Goal: Find specific fact: Find specific fact

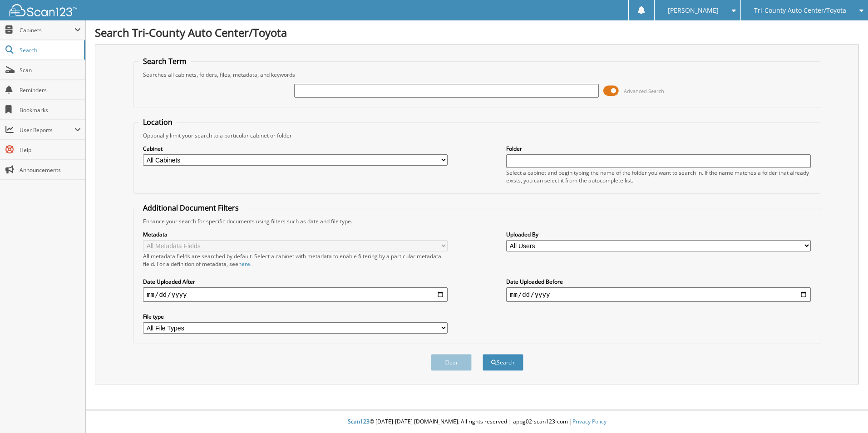
click at [611, 91] on span at bounding box center [610, 91] width 15 height 14
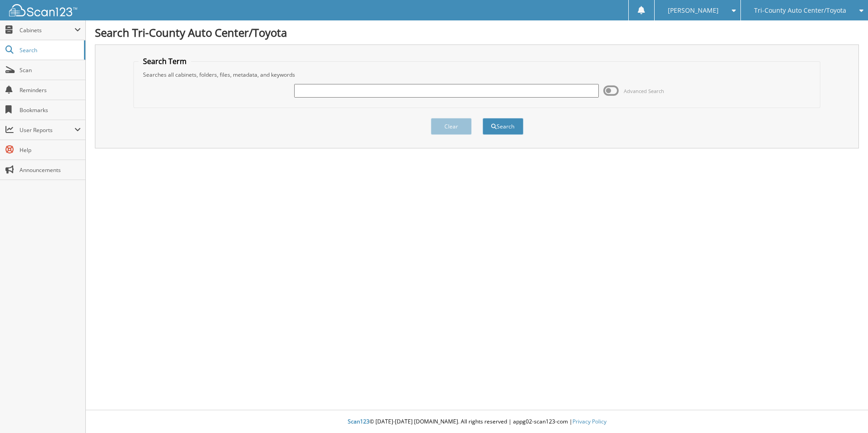
click at [528, 94] on input "text" at bounding box center [446, 91] width 305 height 14
paste input "P3268"
type input "P3268"
click at [496, 122] on button "Search" at bounding box center [503, 126] width 41 height 17
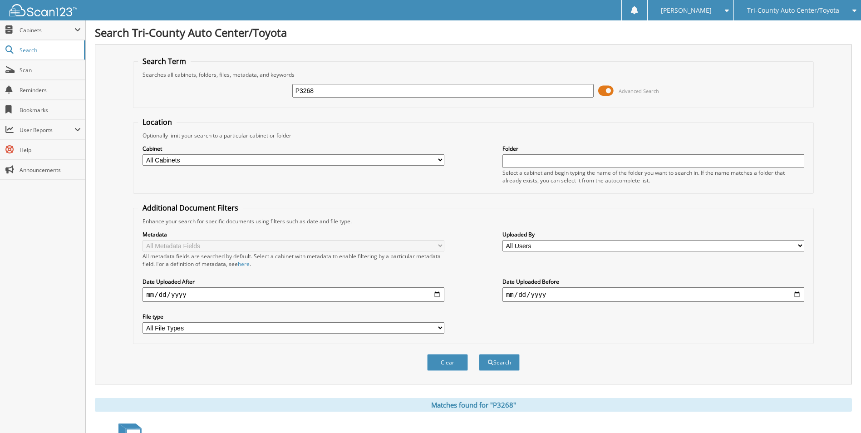
click at [612, 89] on span at bounding box center [606, 91] width 15 height 14
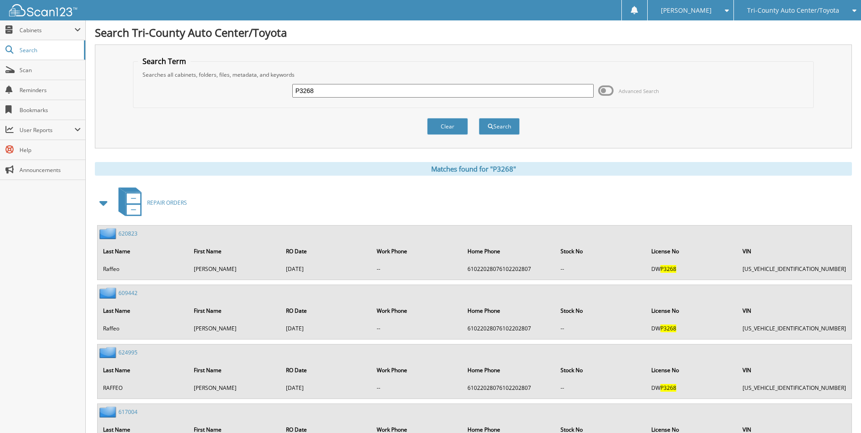
click at [99, 204] on span at bounding box center [104, 203] width 13 height 16
